Goal: Task Accomplishment & Management: Use online tool/utility

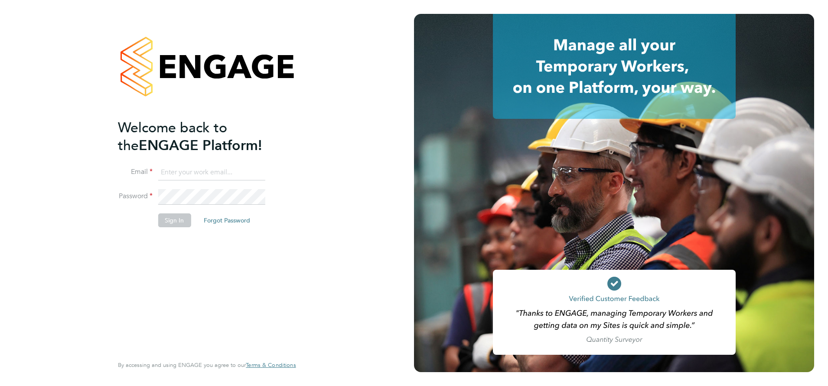
type input "j.belsten@setsquarerecruitment.com"
click at [180, 222] on button "Sign In" at bounding box center [174, 220] width 33 height 14
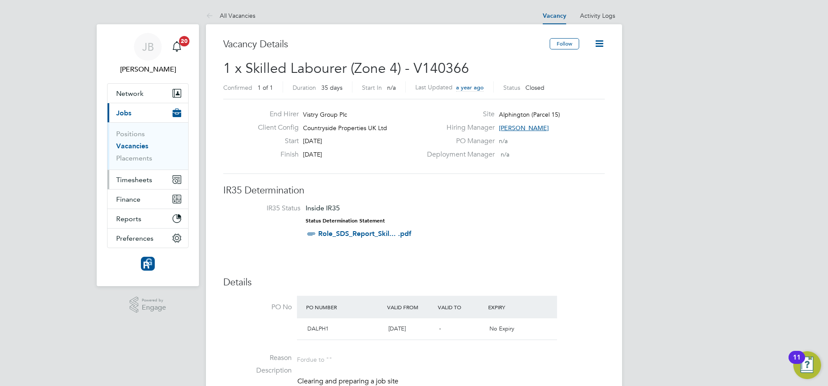
click at [120, 177] on span "Timesheets" at bounding box center [134, 180] width 36 height 8
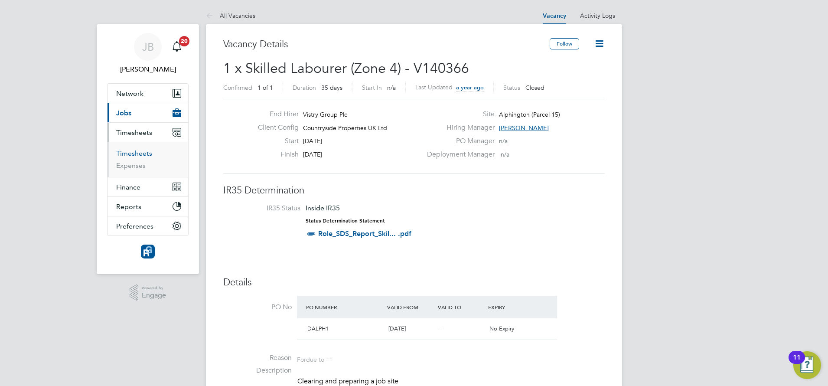
click at [135, 153] on link "Timesheets" at bounding box center [134, 153] width 36 height 8
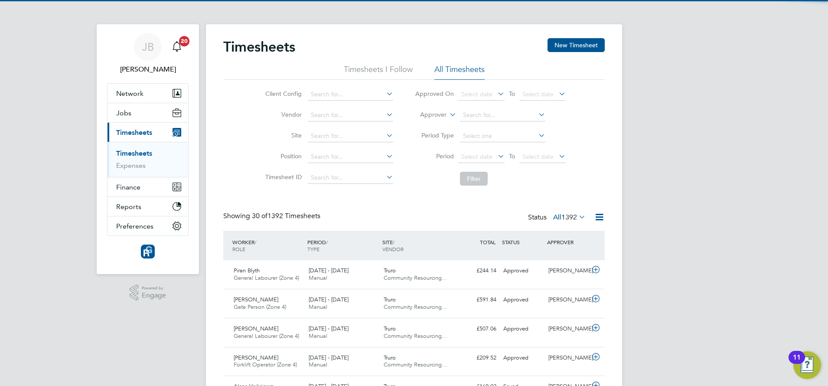
scroll to position [22, 75]
